Goal: Information Seeking & Learning: Learn about a topic

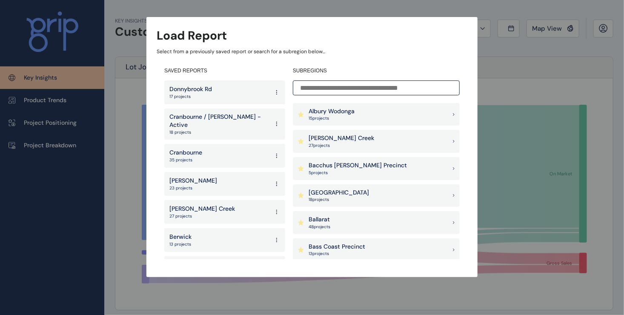
click at [227, 119] on p "Cranbourne / [PERSON_NAME] - Active" at bounding box center [220, 121] width 100 height 17
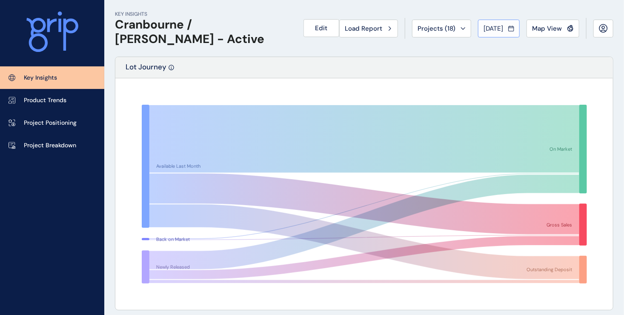
click at [509, 31] on div "[DATE]" at bounding box center [499, 28] width 31 height 9
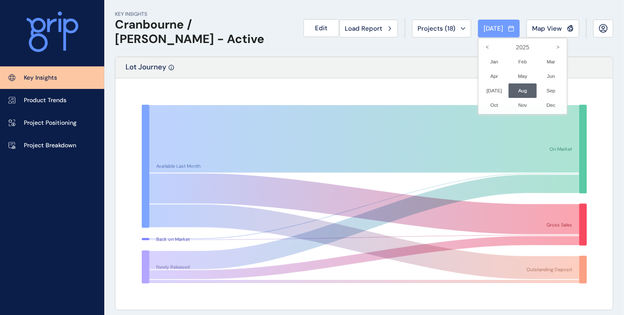
click at [509, 31] on div at bounding box center [312, 157] width 624 height 315
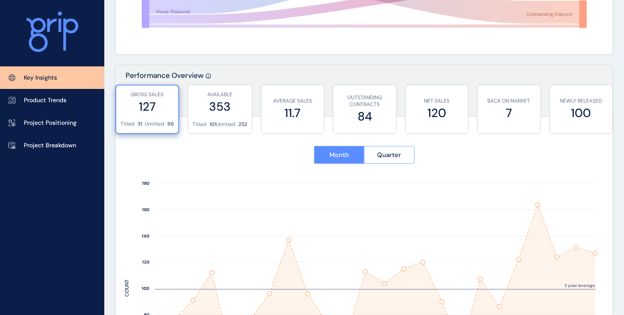
scroll to position [298, 0]
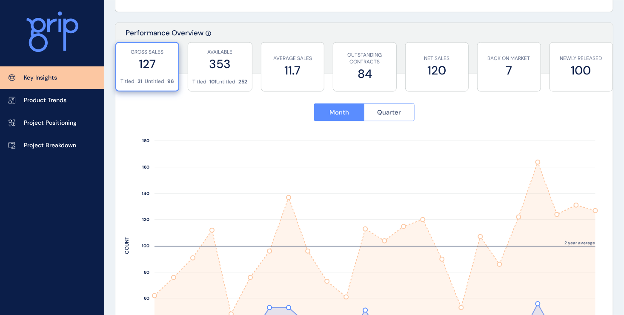
click at [406, 112] on button "Quarter" at bounding box center [389, 113] width 51 height 18
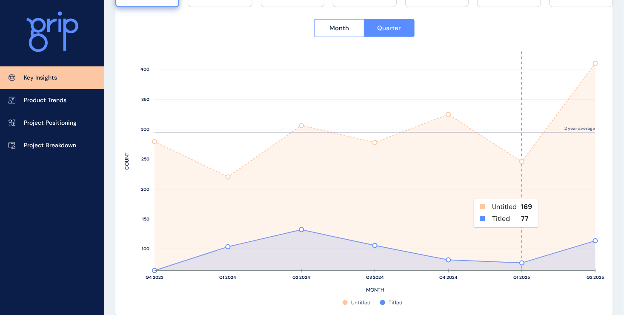
scroll to position [383, 0]
click at [337, 26] on span "Month" at bounding box center [340, 27] width 20 height 9
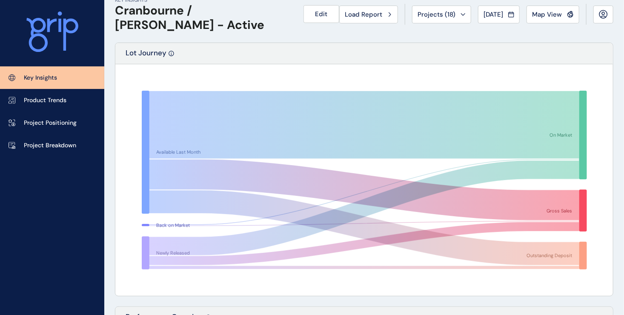
scroll to position [0, 0]
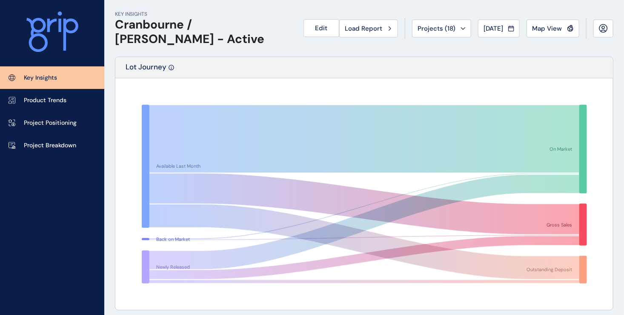
click at [36, 80] on p "Key Insights" at bounding box center [40, 78] width 33 height 9
click at [316, 32] on span "Edit" at bounding box center [322, 28] width 12 height 9
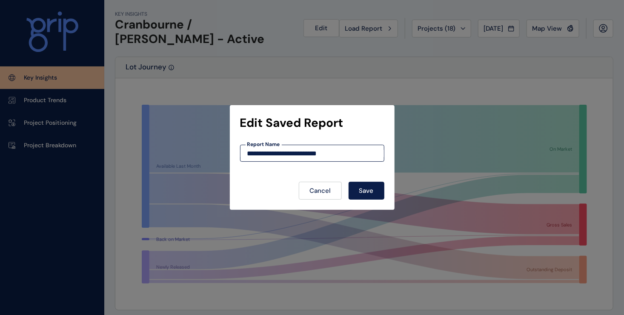
click at [353, 154] on input "**********" at bounding box center [313, 153] width 144 height 7
drag, startPoint x: 351, startPoint y: 154, endPoint x: 231, endPoint y: 155, distance: 120.6
click at [231, 155] on div "**********" at bounding box center [312, 157] width 624 height 315
type input "*"
click at [324, 191] on span "Cancel" at bounding box center [320, 191] width 21 height 9
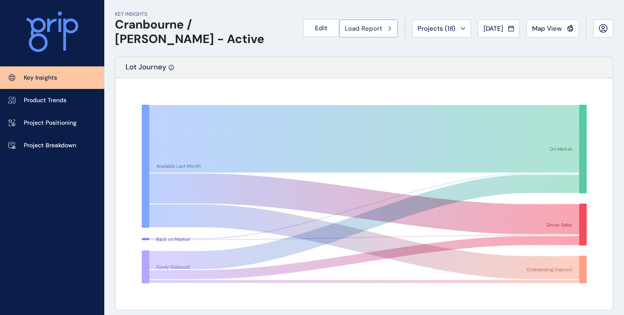
click at [389, 30] on icon at bounding box center [390, 28] width 3 height 5
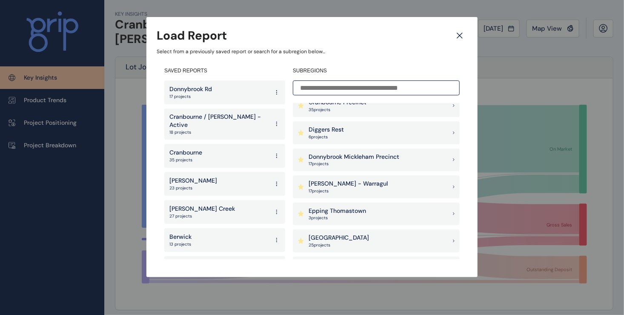
scroll to position [304, 0]
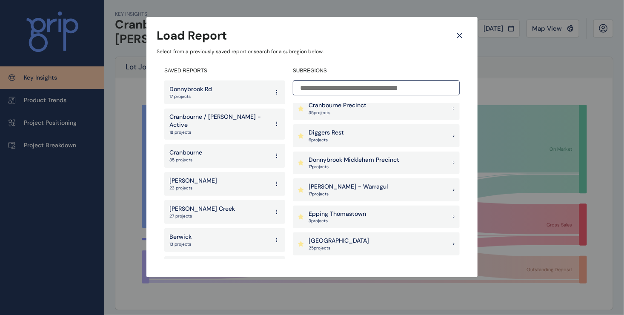
click at [375, 161] on p "Donnybrook Mickleham Precinct" at bounding box center [354, 160] width 91 height 9
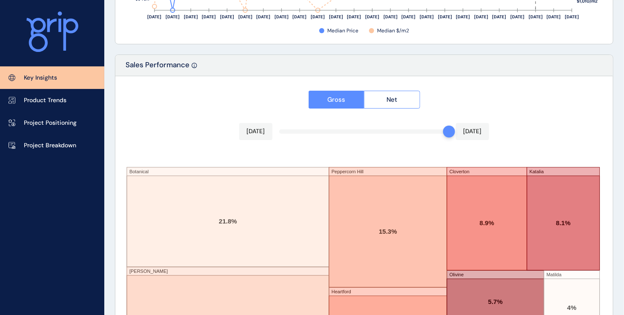
scroll to position [1477, 0]
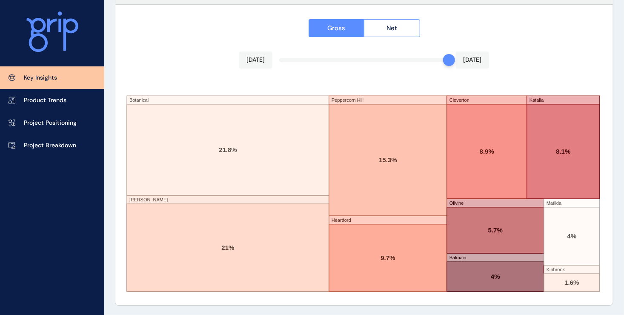
click at [140, 81] on div "Gross Net [DATE] [DATE] Botanical [PERSON_NAME] [GEOGRAPHIC_DATA] Heartford Clo…" at bounding box center [364, 155] width 498 height 301
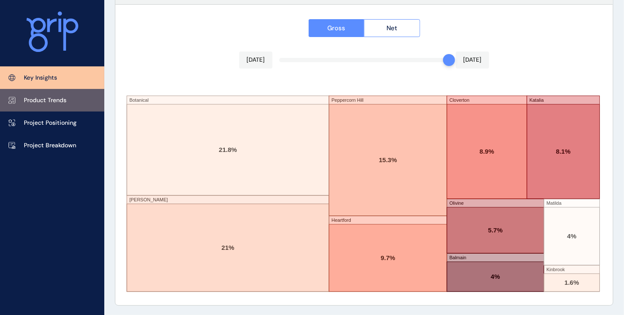
click at [54, 101] on p "Product Trends" at bounding box center [45, 100] width 43 height 9
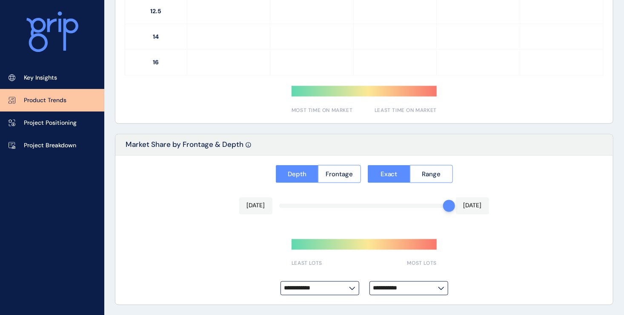
type input "**********"
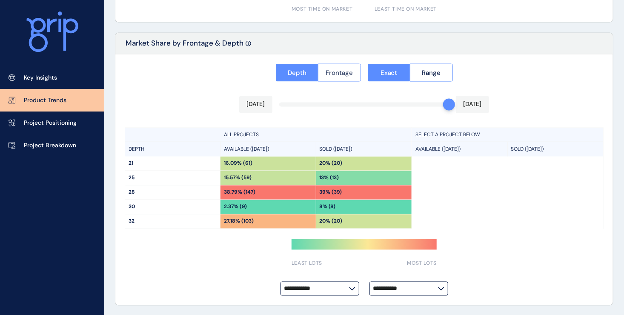
click at [344, 73] on span "Frontage" at bounding box center [339, 73] width 27 height 9
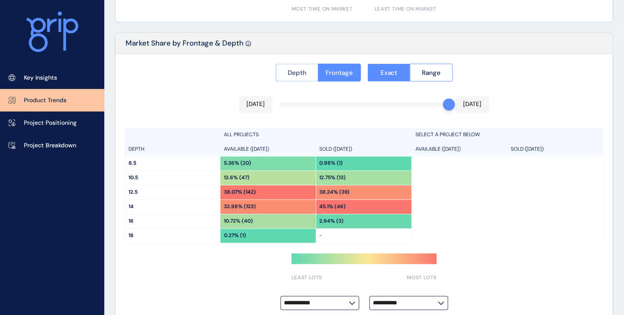
click at [312, 70] on button "Depth" at bounding box center [297, 73] width 43 height 18
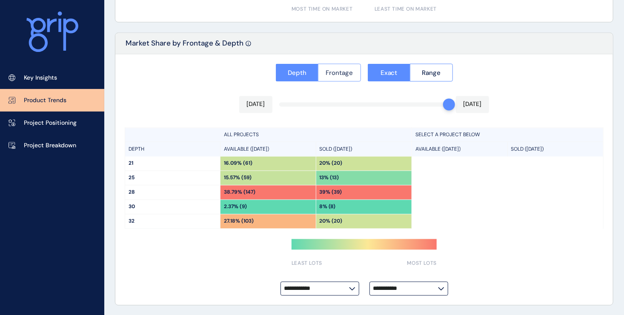
click at [329, 71] on span "Frontage" at bounding box center [339, 73] width 27 height 9
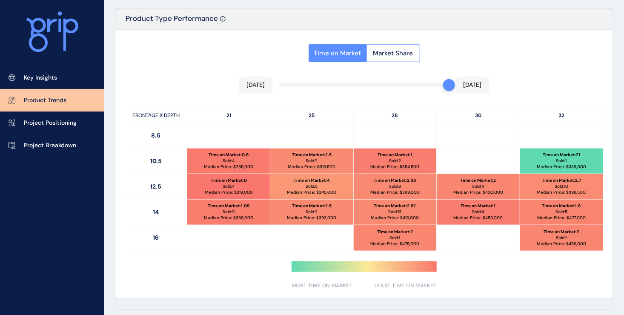
scroll to position [409, 0]
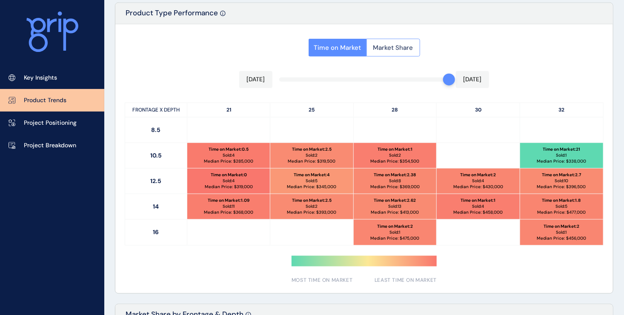
click at [392, 47] on span "Market Share" at bounding box center [394, 47] width 40 height 9
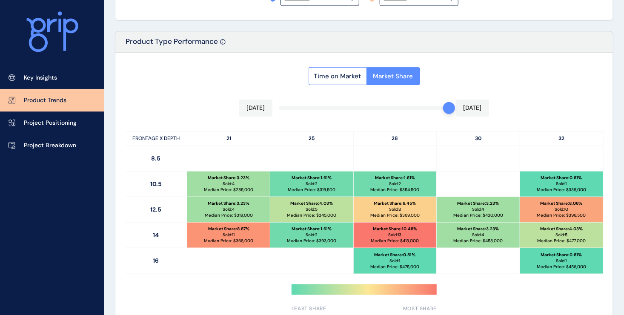
scroll to position [426, 0]
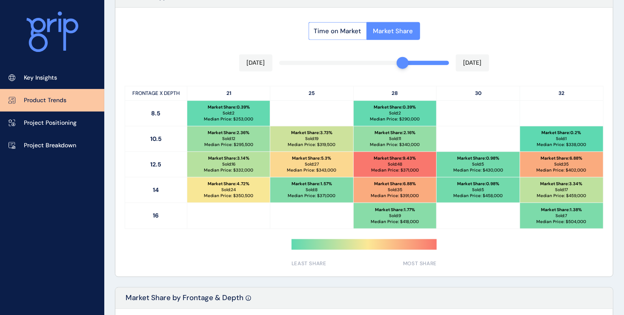
drag, startPoint x: 446, startPoint y: 65, endPoint x: 396, endPoint y: 66, distance: 50.3
click at [397, 66] on div at bounding box center [403, 63] width 12 height 12
click at [132, 55] on div "Time on Market Market Share [DATE] [DATE] FRONTAGE X DEPTH 21 25 28 30 32 8.5 M…" at bounding box center [364, 142] width 498 height 269
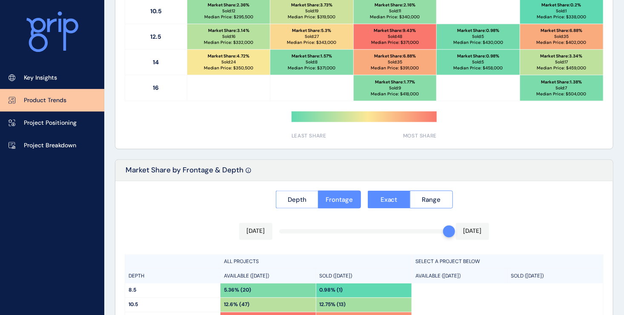
scroll to position [695, 0]
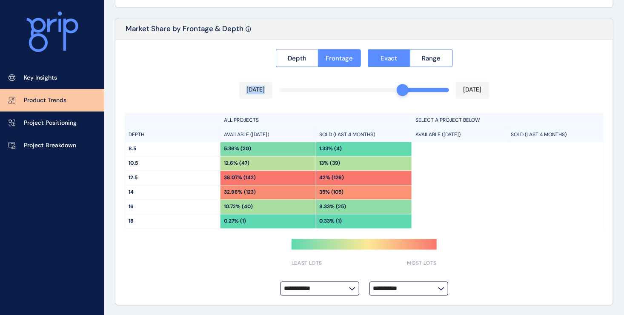
drag, startPoint x: 447, startPoint y: 90, endPoint x: 409, endPoint y: 85, distance: 37.8
click at [407, 85] on div "**********" at bounding box center [364, 173] width 498 height 266
click at [138, 69] on div "**********" at bounding box center [364, 173] width 498 height 266
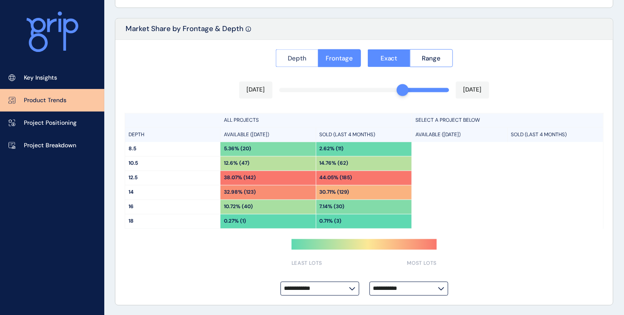
click at [302, 64] on button "Depth" at bounding box center [297, 58] width 43 height 18
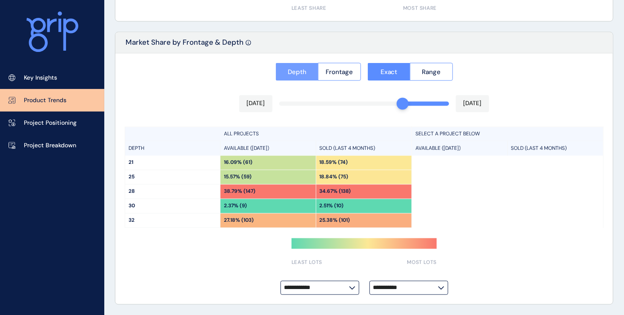
scroll to position [681, 0]
